Goal: Task Accomplishment & Management: Manage account settings

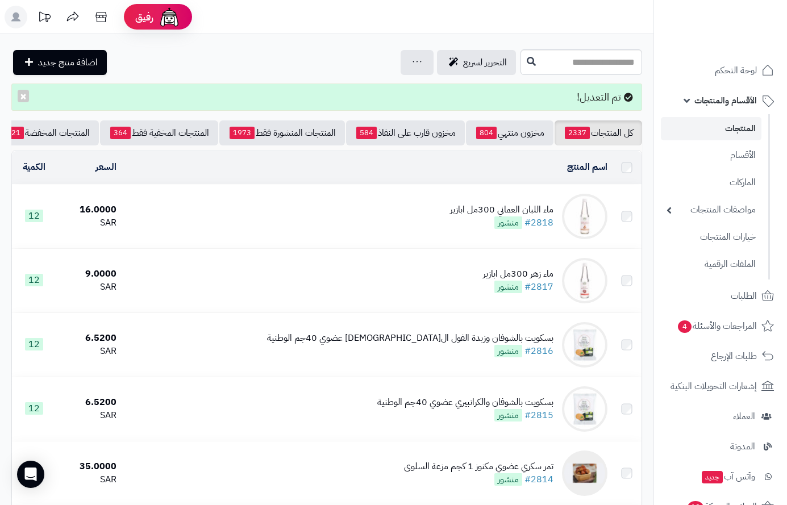
click at [736, 68] on span "لوحة التحكم" at bounding box center [736, 70] width 42 height 16
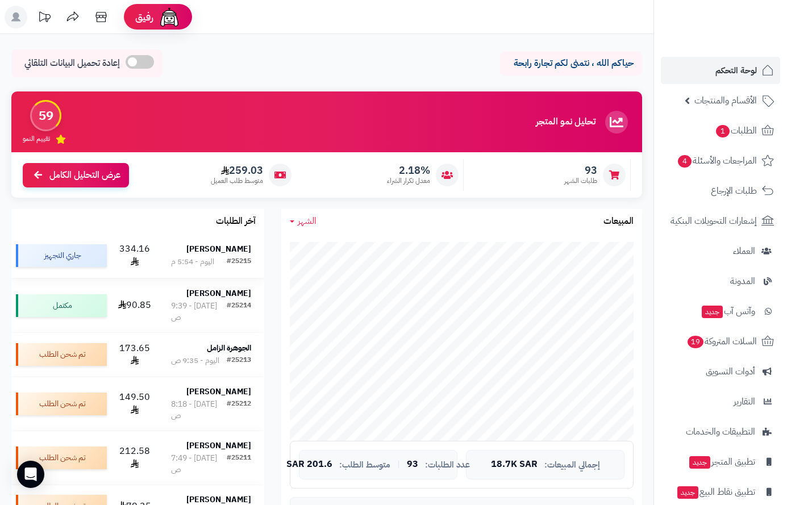
click at [214, 254] on strong "[PERSON_NAME]" at bounding box center [218, 249] width 65 height 12
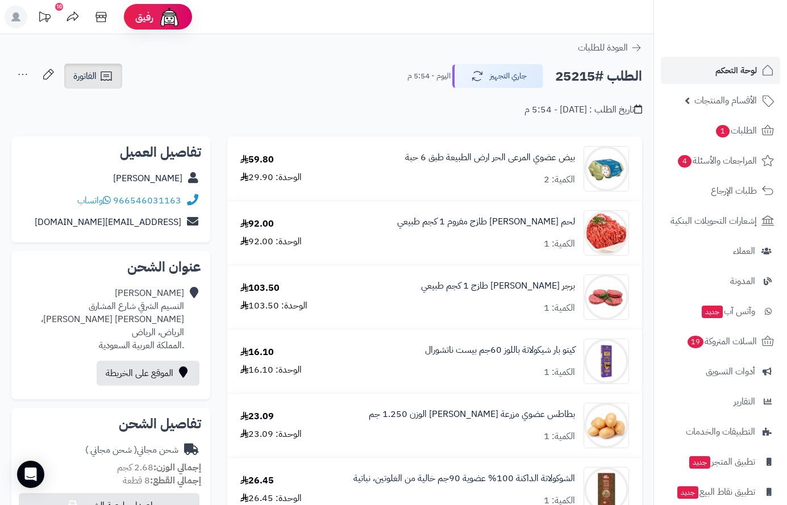
click at [91, 77] on span "الفاتورة" at bounding box center [84, 76] width 23 height 14
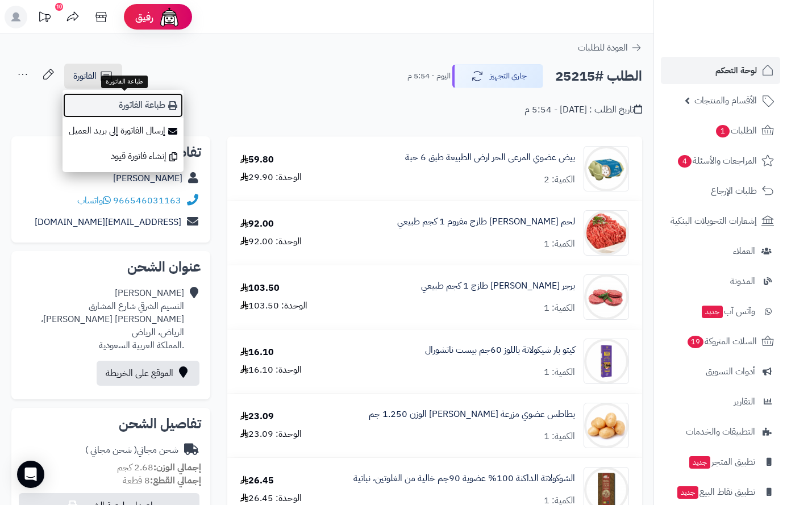
click at [120, 100] on link "طباعة الفاتورة" at bounding box center [122, 106] width 121 height 26
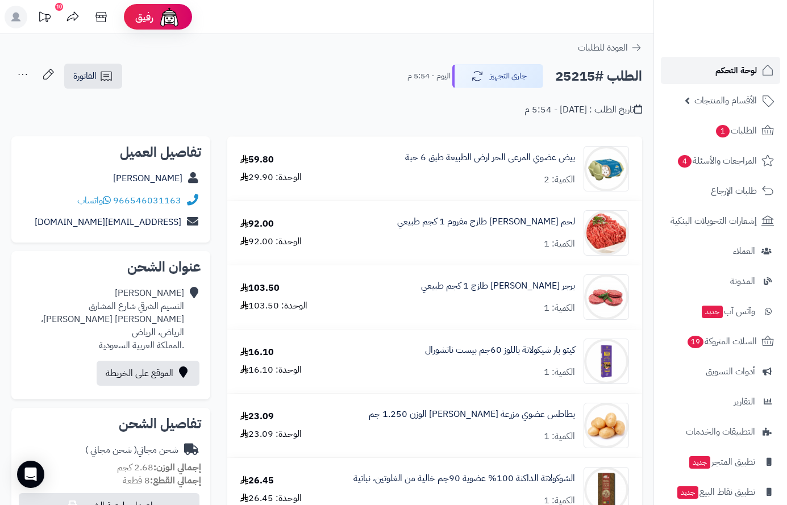
click at [732, 68] on span "لوحة التحكم" at bounding box center [735, 70] width 41 height 16
